Goal: Task Accomplishment & Management: Use online tool/utility

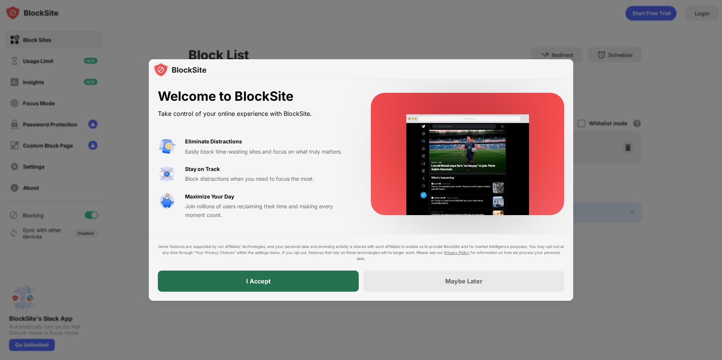
click at [326, 285] on div "I Accept" at bounding box center [258, 281] width 201 height 21
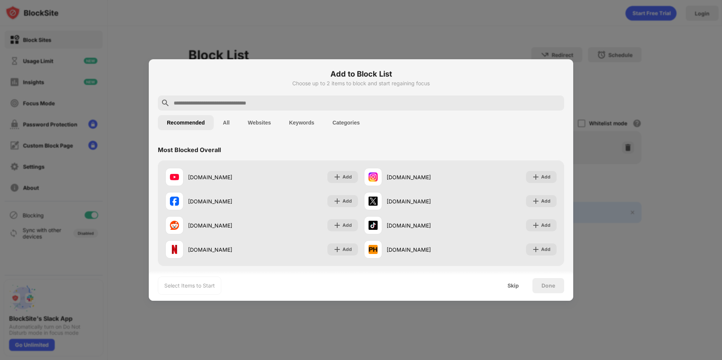
click at [277, 102] on input "text" at bounding box center [367, 103] width 388 height 9
paste input "**********"
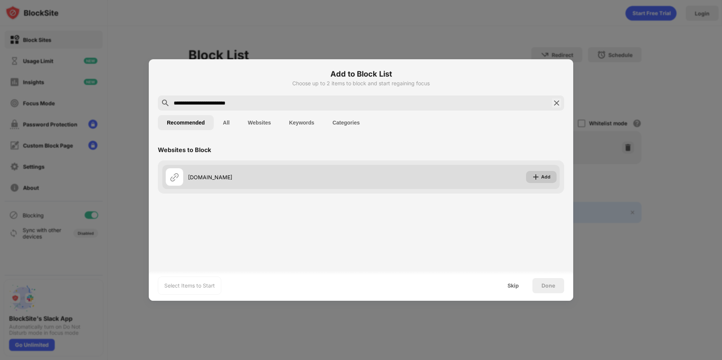
type input "**********"
click at [542, 180] on div "Add" at bounding box center [545, 177] width 9 height 8
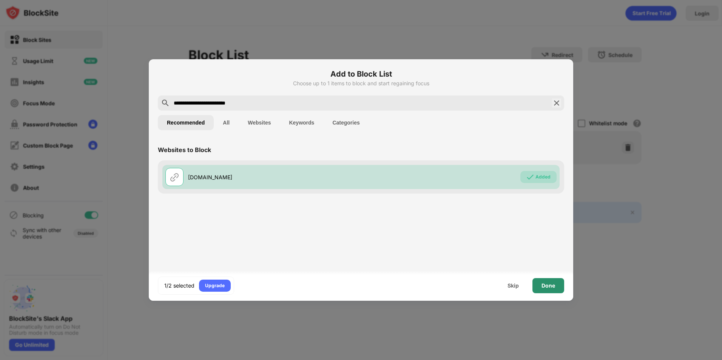
click at [551, 287] on div "Done" at bounding box center [549, 286] width 14 height 6
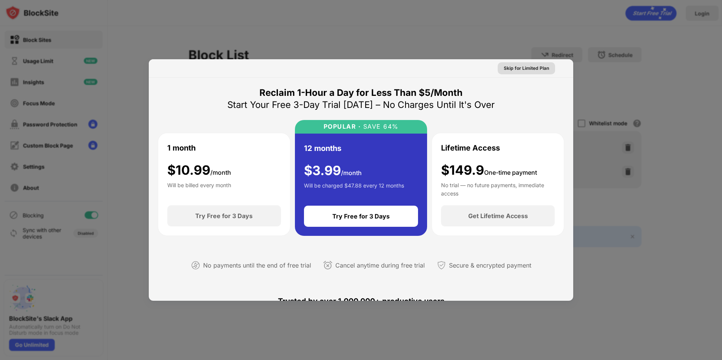
click at [513, 68] on div "Skip for Limited Plan" at bounding box center [526, 69] width 45 height 8
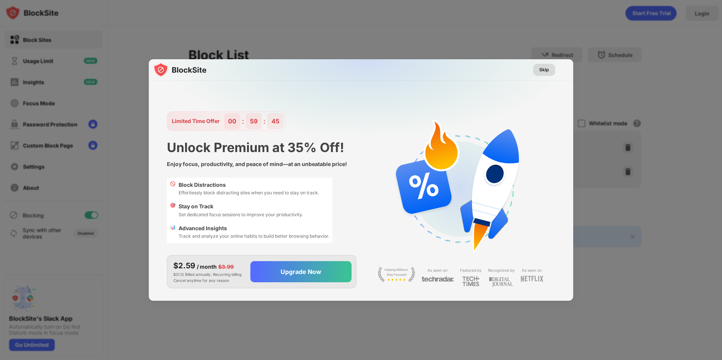
click at [545, 70] on div "Skip" at bounding box center [544, 70] width 10 height 8
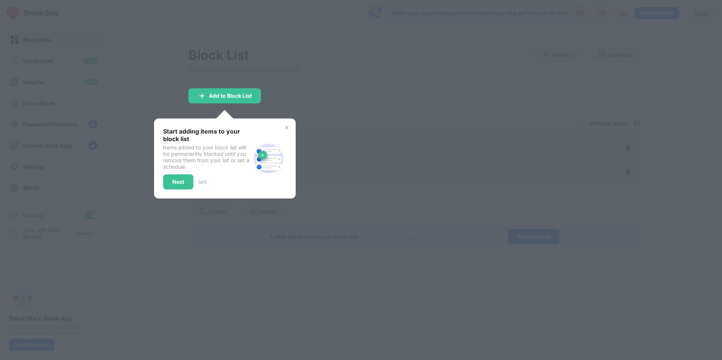
click at [337, 83] on div at bounding box center [361, 180] width 722 height 360
click at [284, 128] on img at bounding box center [287, 128] width 6 height 6
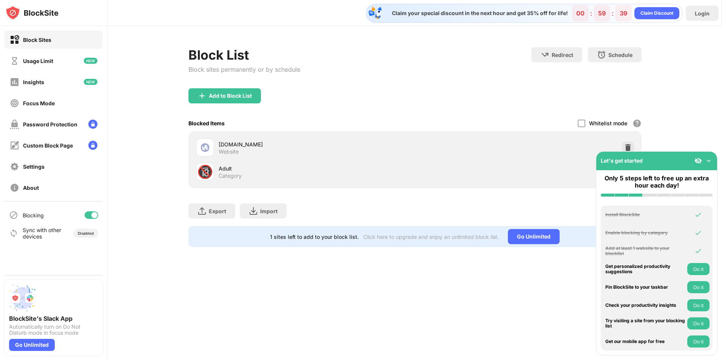
click at [712, 160] on img at bounding box center [709, 161] width 8 height 8
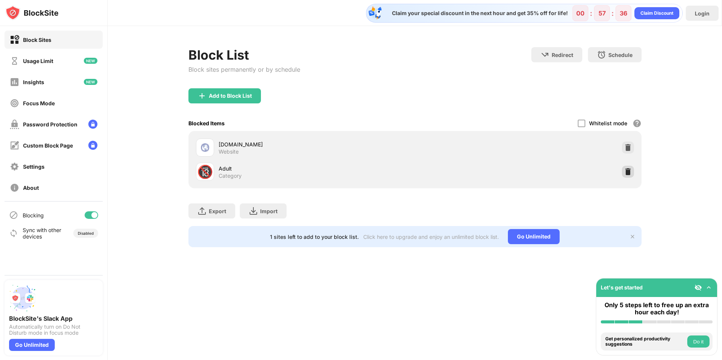
click at [631, 175] on img at bounding box center [628, 172] width 8 height 8
